Goal: Find specific page/section: Find specific page/section

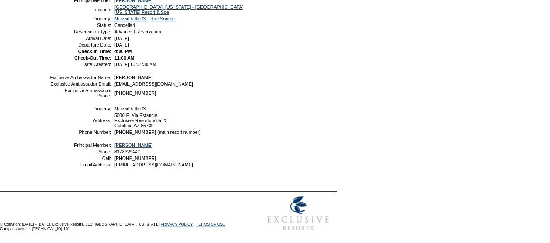
scroll to position [116, 0]
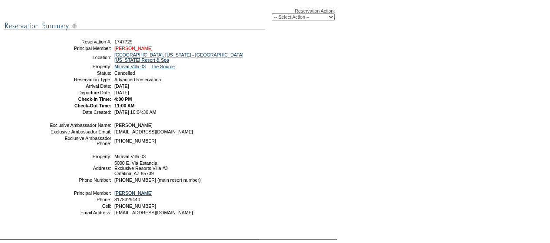
click at [134, 49] on link "Crawford, Emilee" at bounding box center [133, 48] width 38 height 5
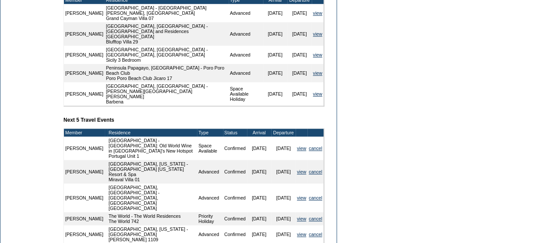
scroll to position [289, 0]
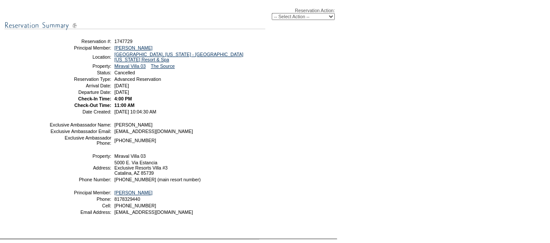
scroll to position [116, 0]
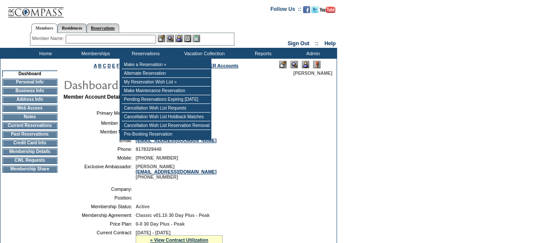
click at [105, 28] on link "Reservations" at bounding box center [102, 27] width 33 height 9
click at [97, 34] on div "Member Name: Destination or Residence: ReservationId:" at bounding box center [132, 39] width 204 height 13
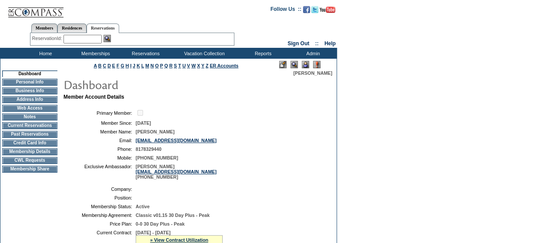
click at [82, 37] on input "text" at bounding box center [82, 39] width 38 height 9
paste input "1705260"
type input "1705260"
